Goal: Information Seeking & Learning: Learn about a topic

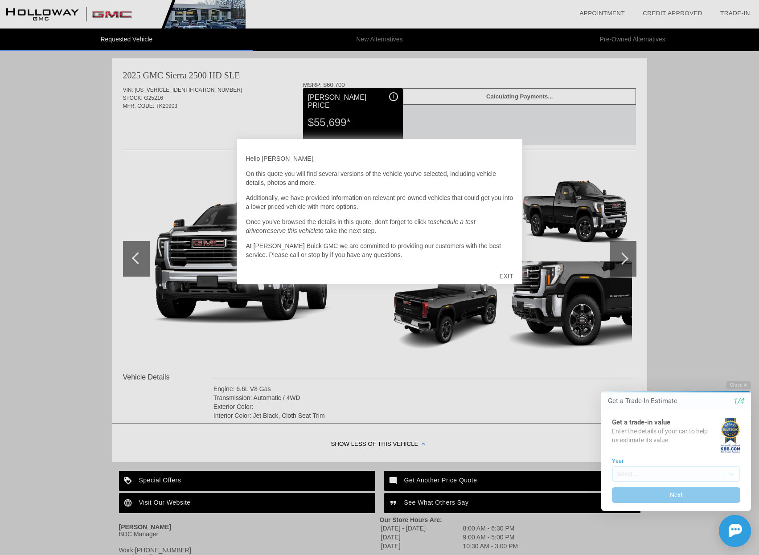
click at [507, 275] on div "EXIT" at bounding box center [506, 276] width 32 height 27
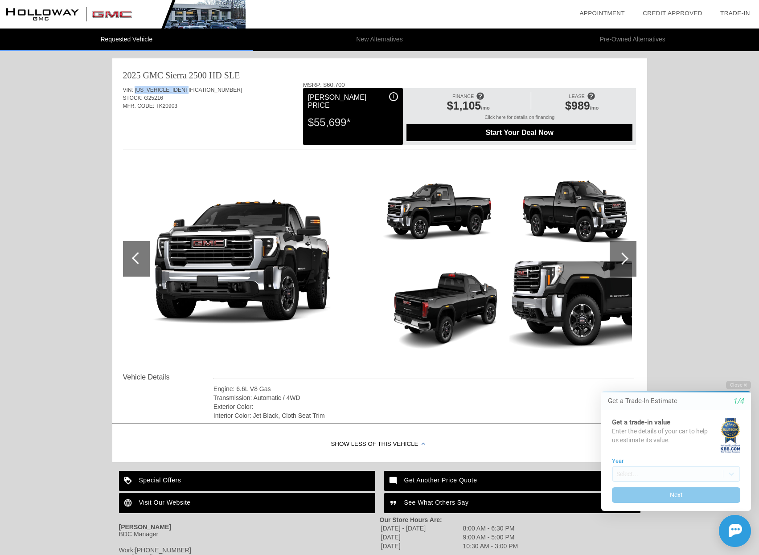
drag, startPoint x: 190, startPoint y: 91, endPoint x: 135, endPoint y: 90, distance: 54.8
click at [135, 90] on div "VIN: [US_VEHICLE_IDENTIFICATION_NUMBER]" at bounding box center [379, 90] width 513 height 8
copy span "[US_VEHICLE_IDENTIFICATION_NUMBER]"
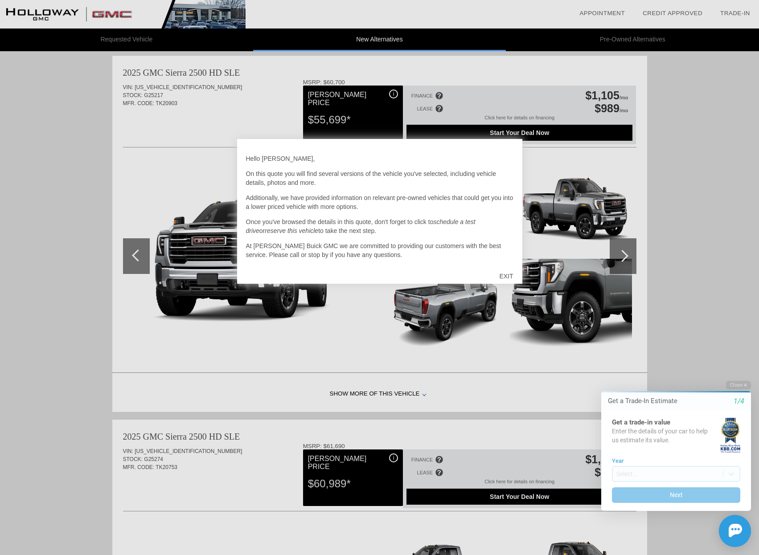
click at [199, 118] on div at bounding box center [379, 277] width 759 height 555
